Goal: Navigation & Orientation: Find specific page/section

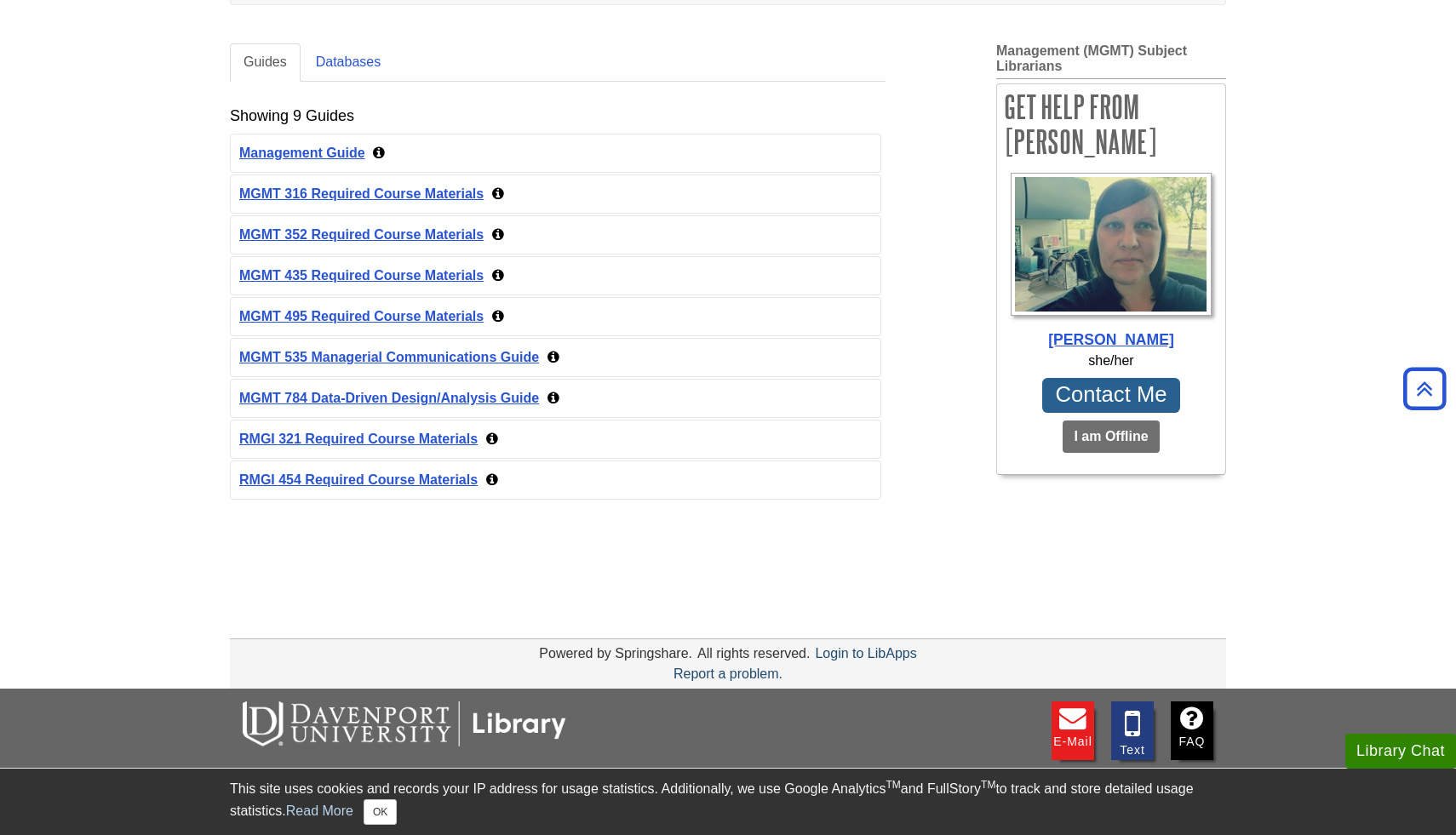
scroll to position [307, 0]
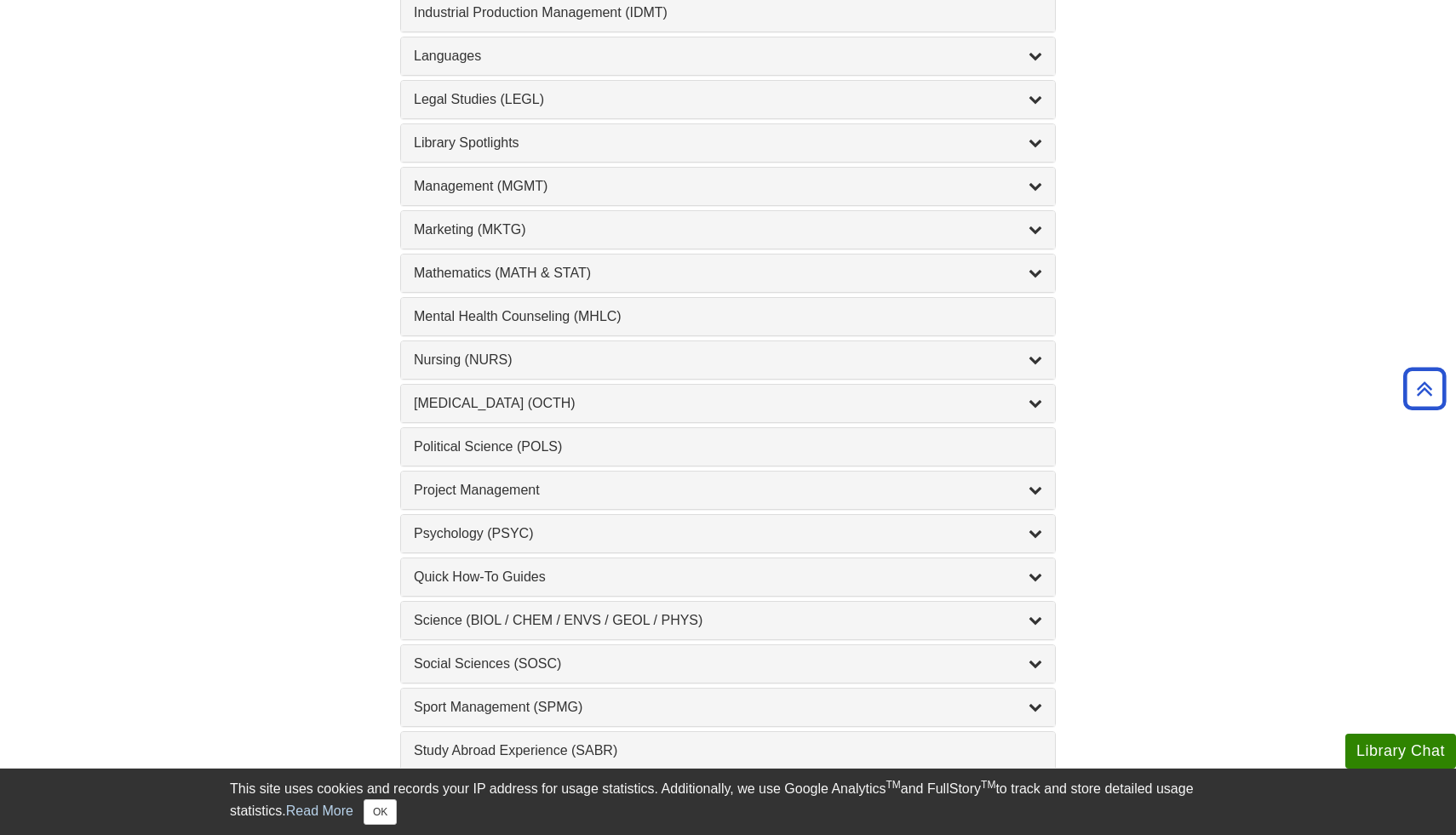
scroll to position [1409, 0]
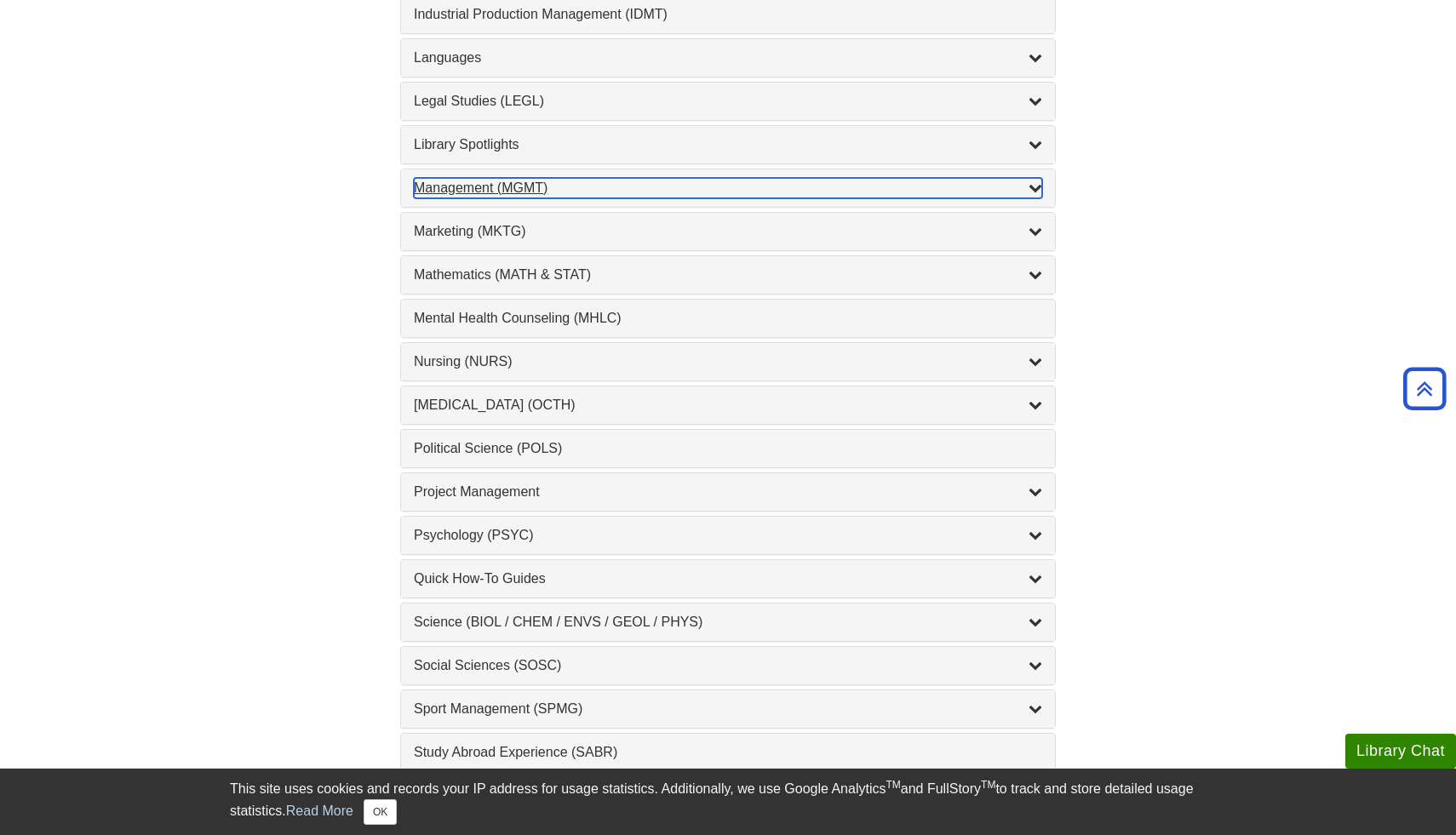
click at [483, 183] on div "Management (MGMT) , 9 guides" at bounding box center [728, 189] width 628 height 21
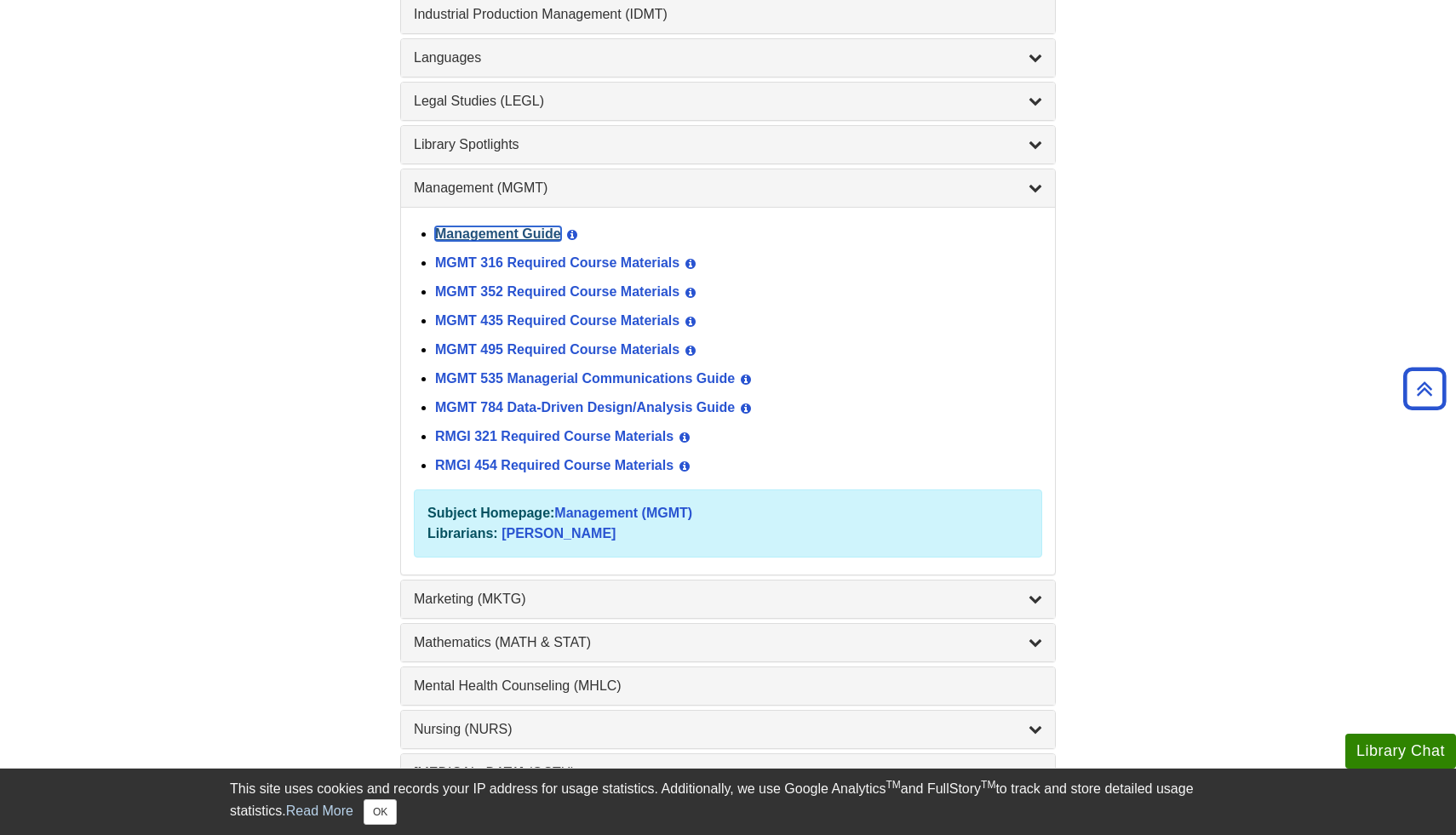
click at [516, 239] on link "Management Guide" at bounding box center [498, 233] width 126 height 14
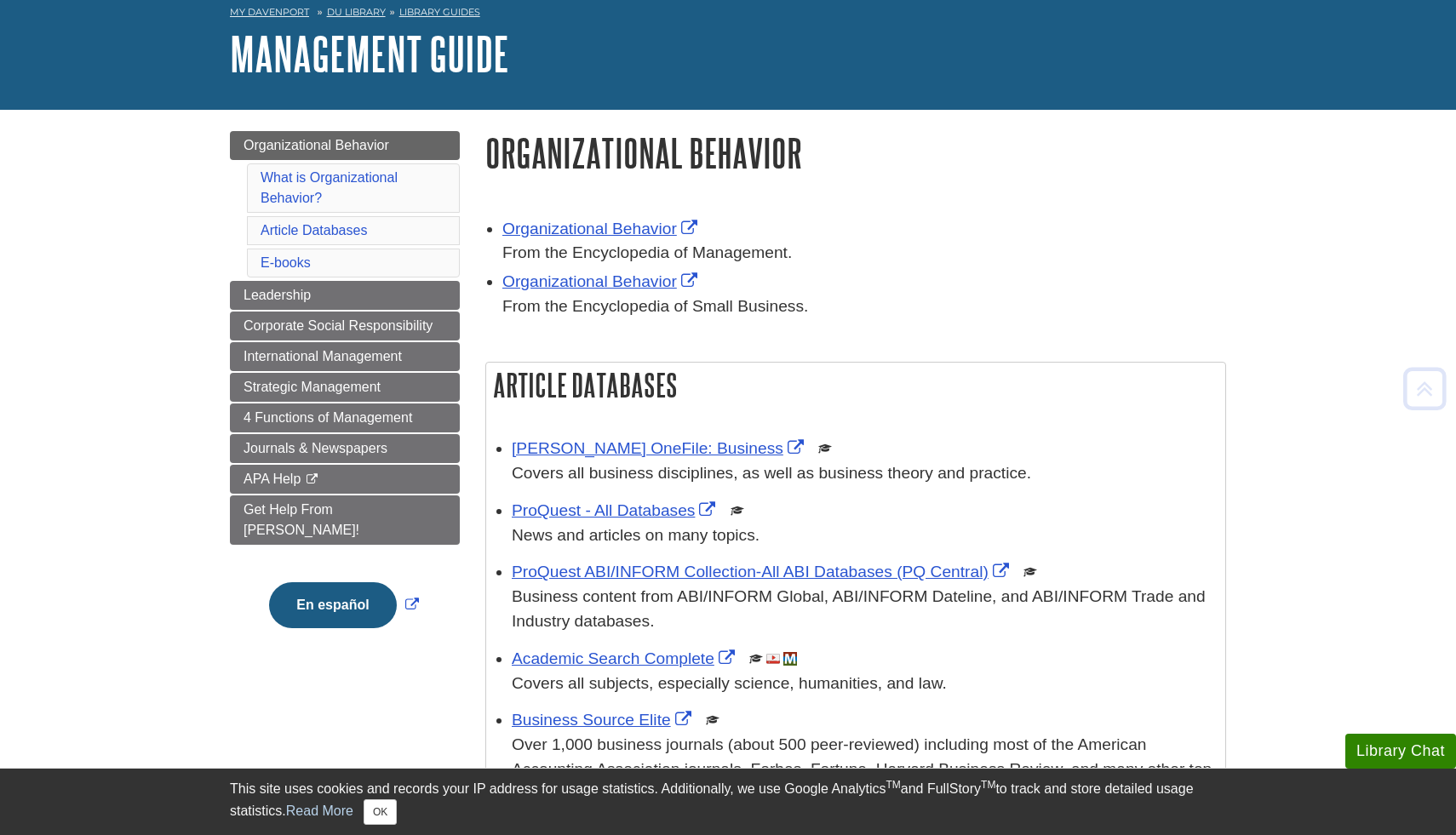
scroll to position [56, 0]
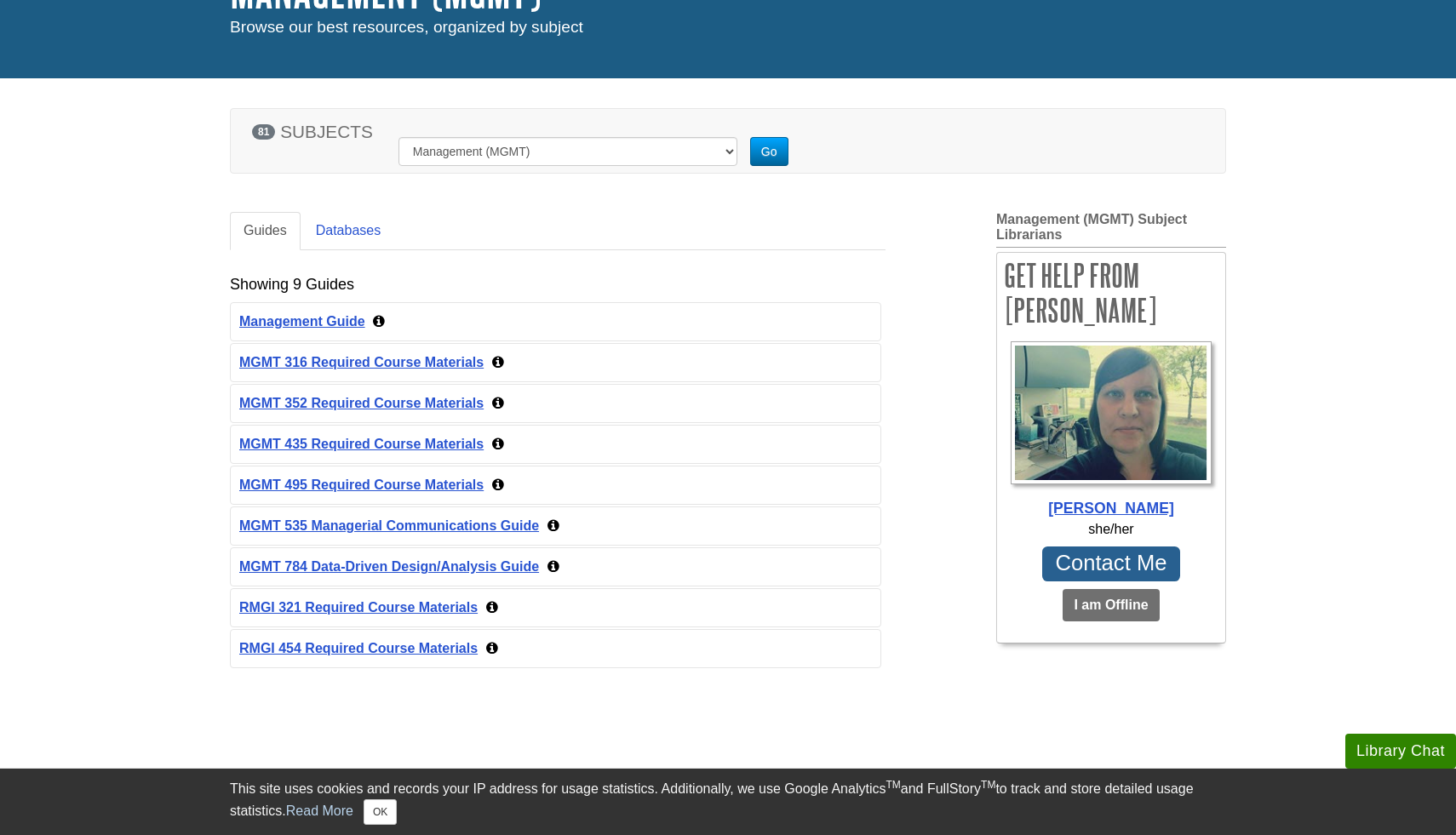
scroll to position [171, 0]
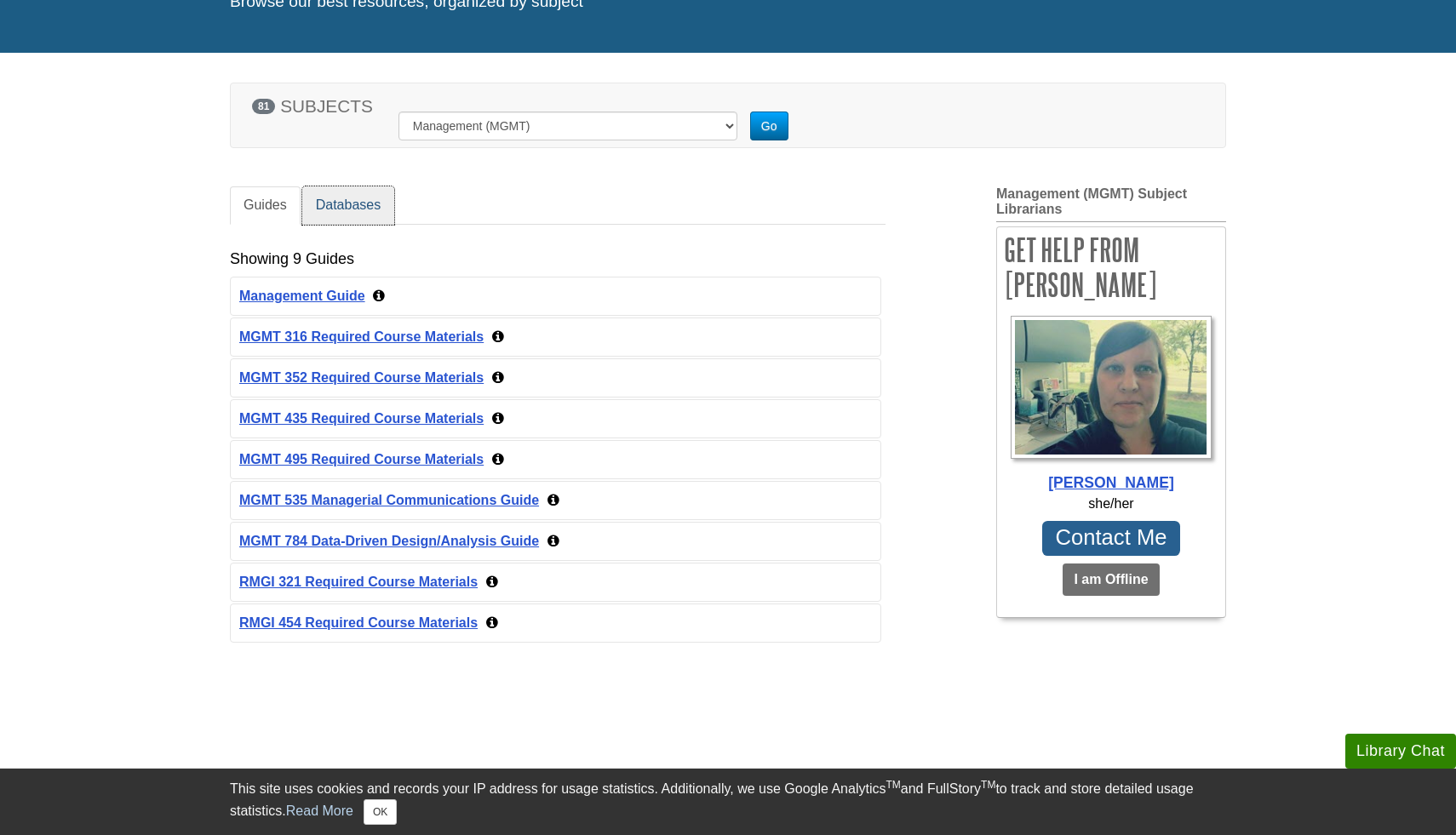
click at [364, 187] on link "Databases" at bounding box center [349, 206] width 93 height 38
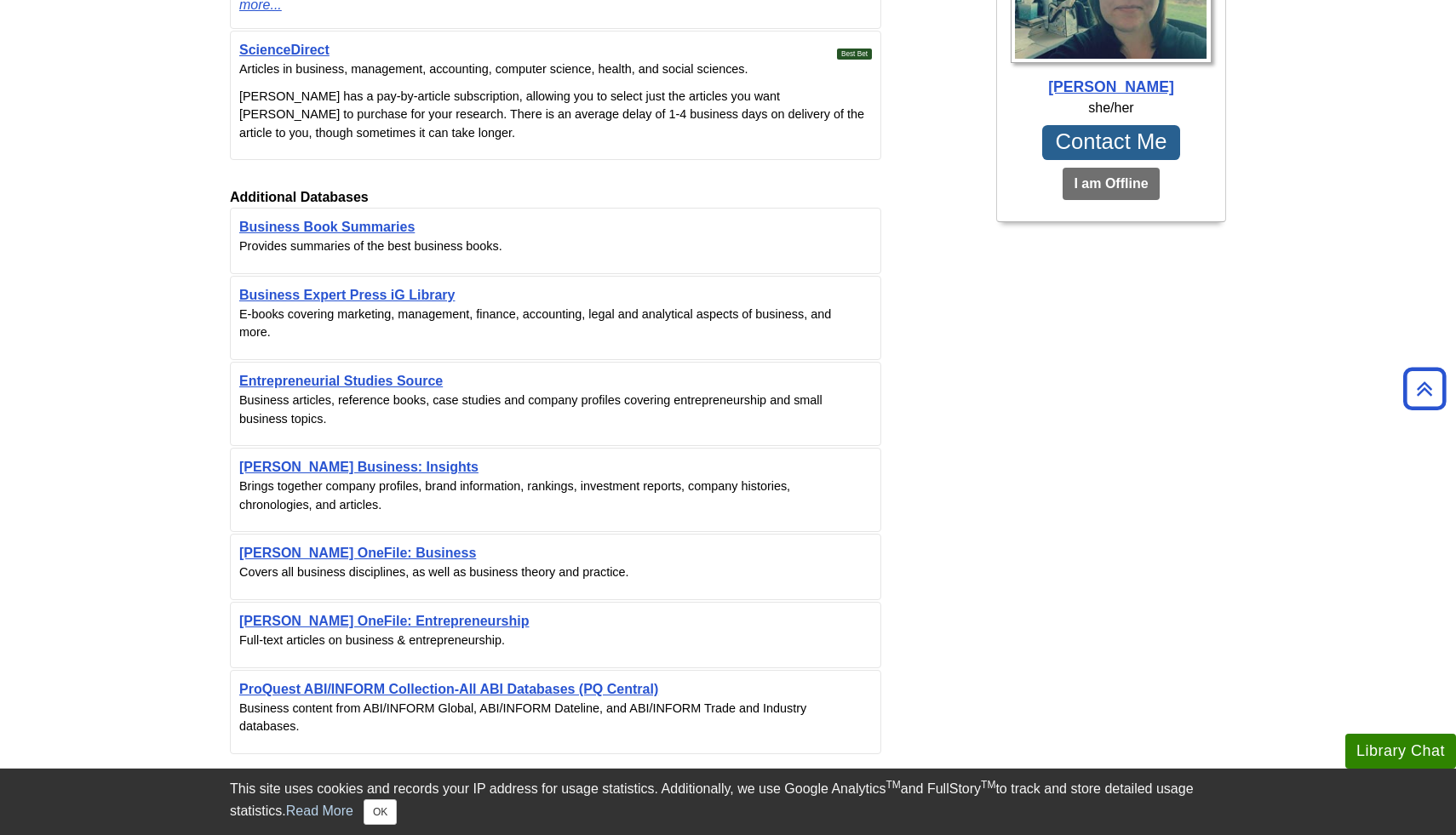
scroll to position [0, 0]
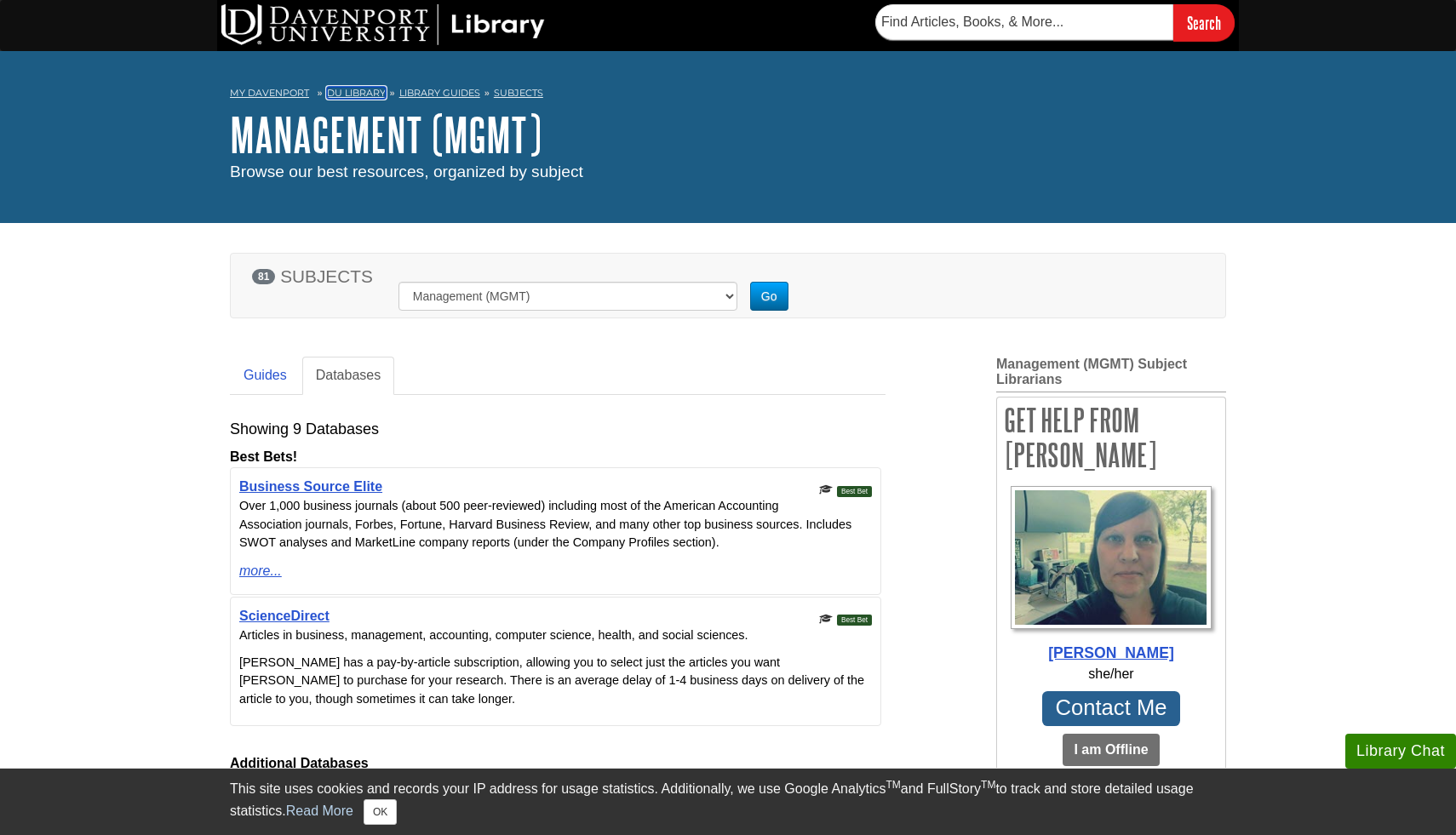
click at [347, 87] on link "DU Library" at bounding box center [356, 93] width 59 height 12
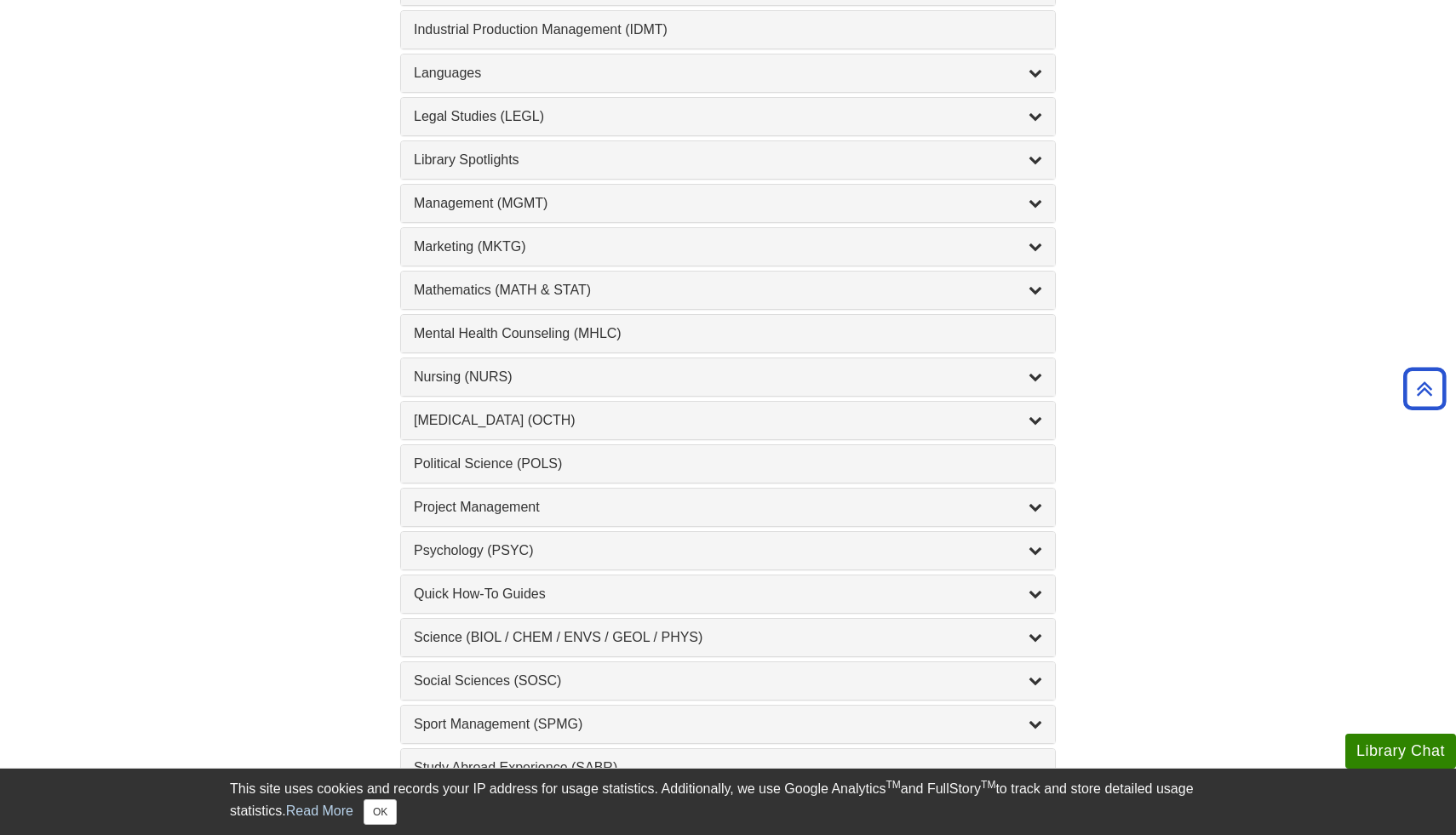
scroll to position [1391, 0]
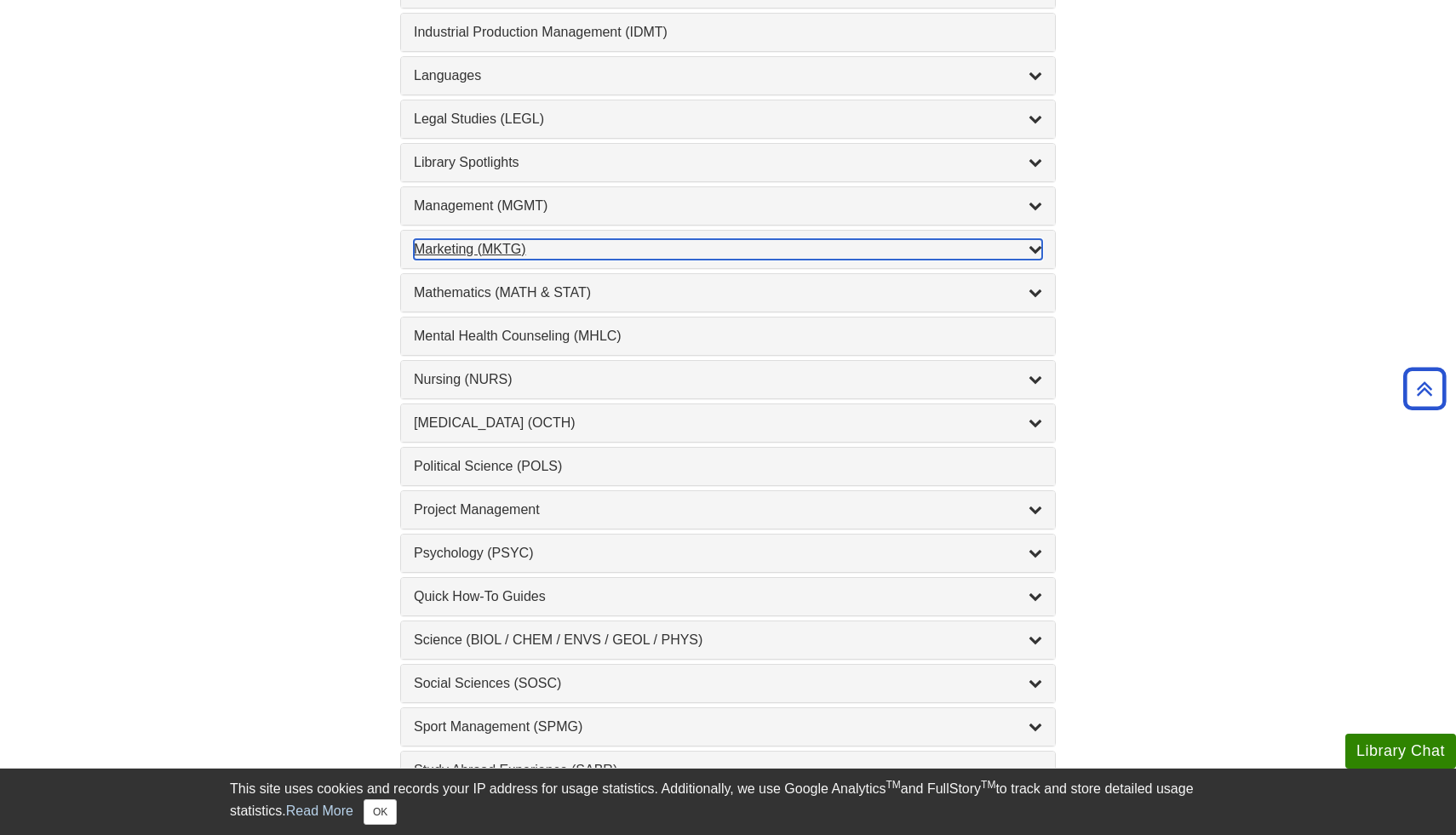
click at [1035, 251] on icon "List of Subjects" at bounding box center [1035, 248] width 13 height 13
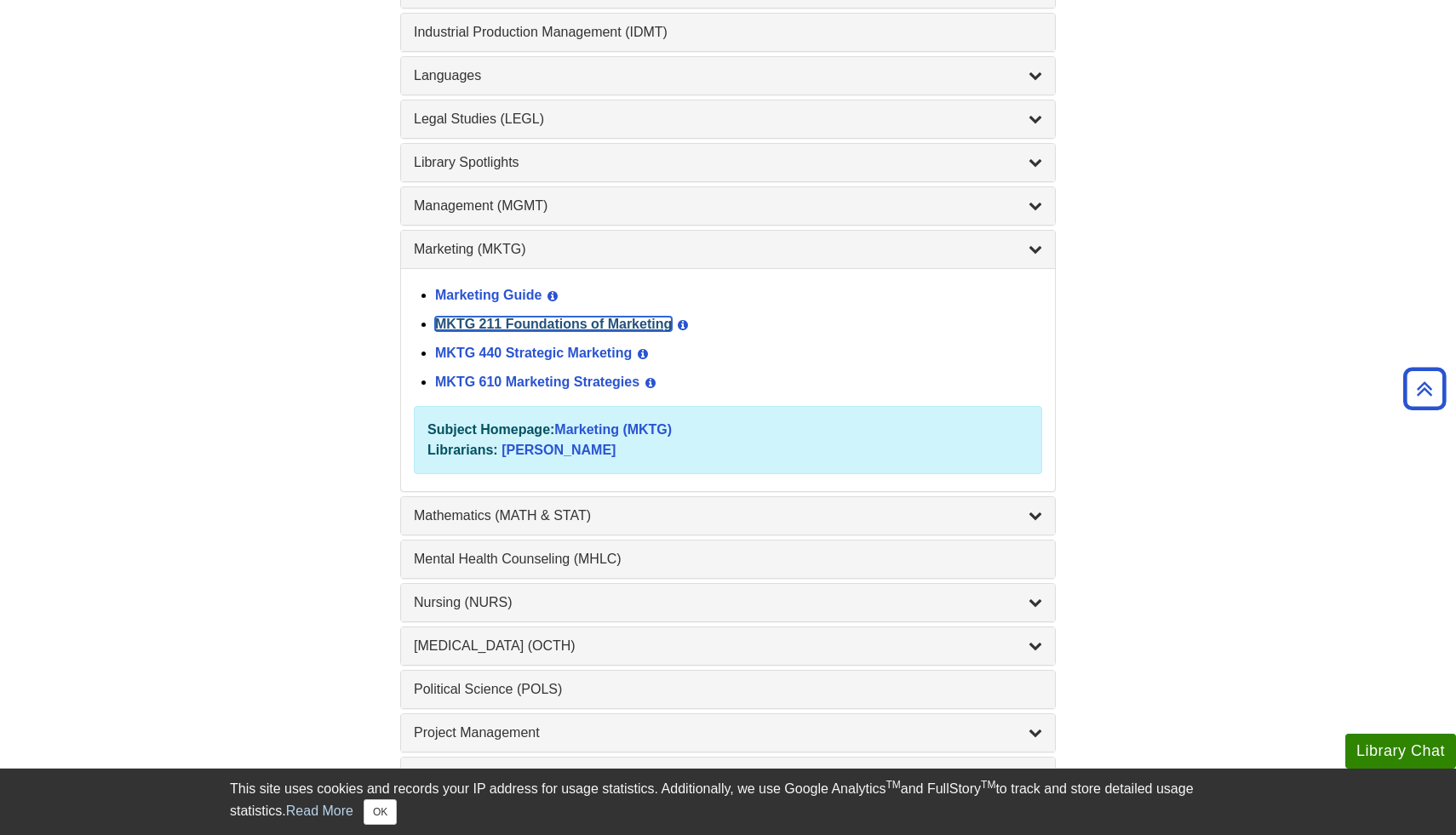
click at [556, 325] on link "MKTG 211 Foundations of Marketing" at bounding box center [554, 323] width 237 height 14
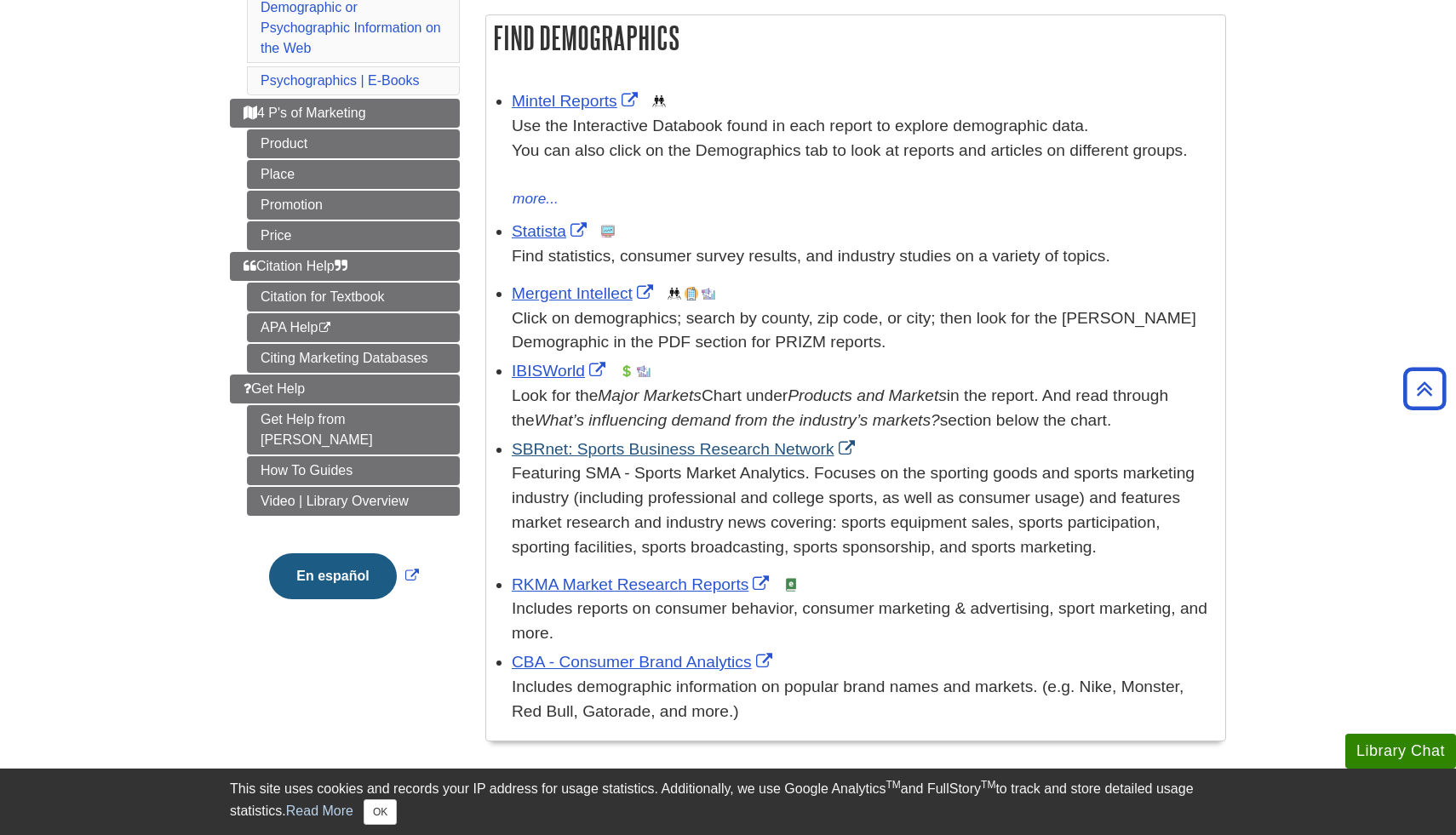
scroll to position [262, 0]
